Goal: Obtain resource: Download file/media

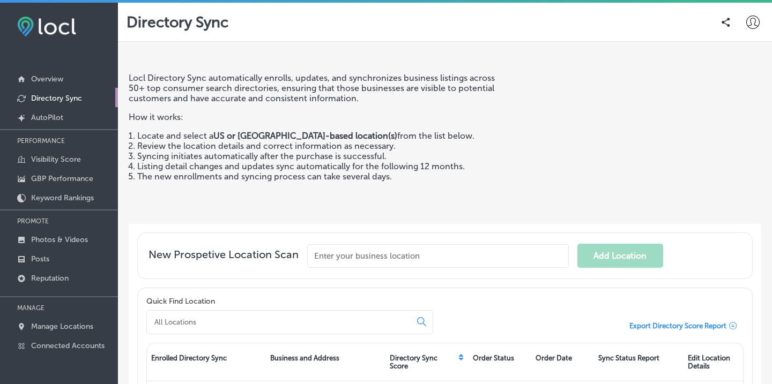
scroll to position [272, 0]
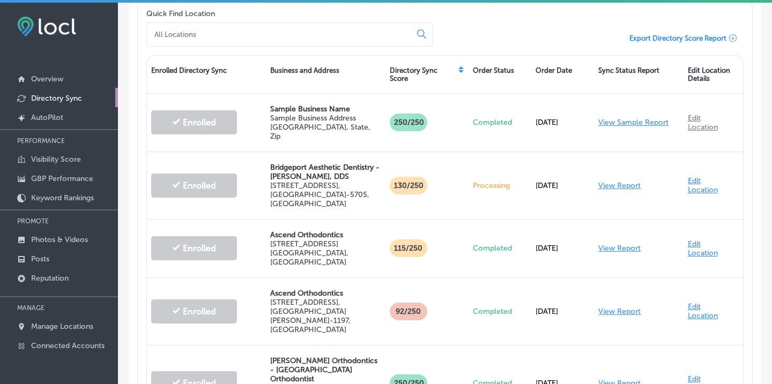
scroll to position [290, 0]
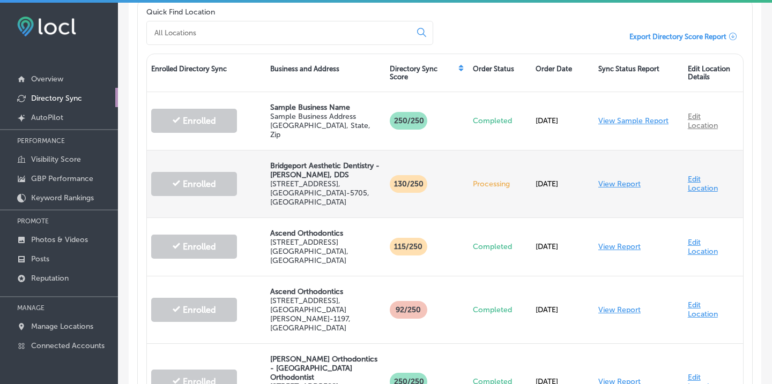
click at [622, 180] on link "View Report" at bounding box center [619, 184] width 42 height 9
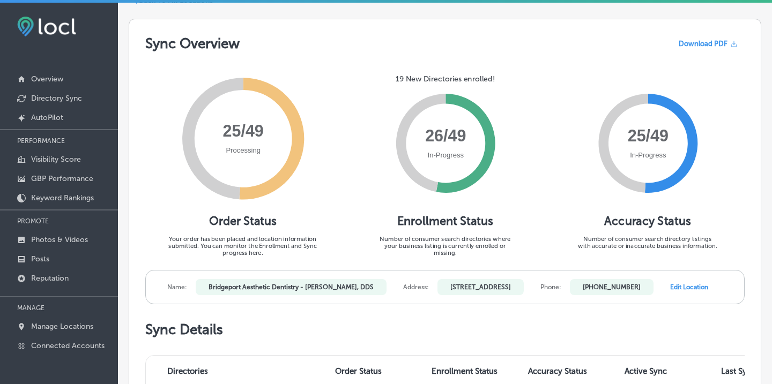
scroll to position [53, 0]
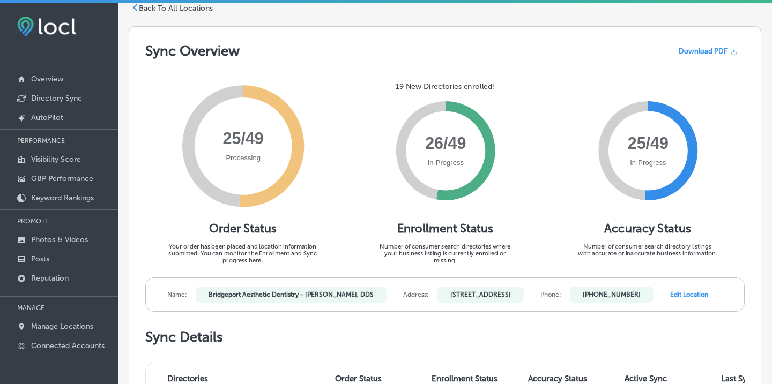
click at [710, 54] on span "Download PDF" at bounding box center [703, 51] width 49 height 8
